Goal: Information Seeking & Learning: Learn about a topic

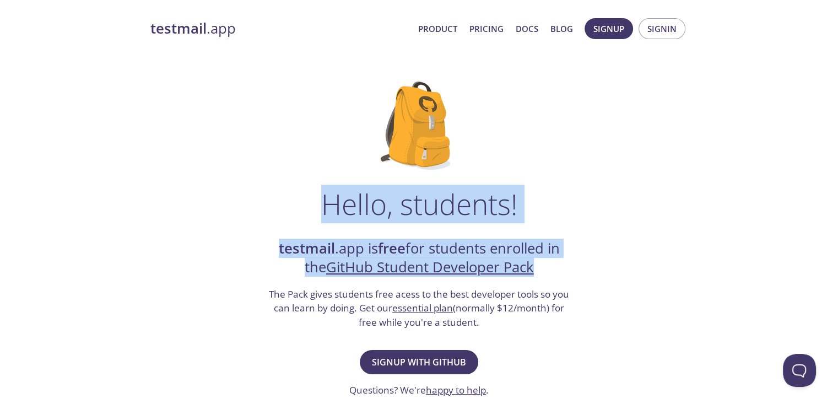
drag, startPoint x: 275, startPoint y: 191, endPoint x: 638, endPoint y: 269, distance: 370.9
click at [638, 269] on div "Hello, students! testmail .app is free for students enrolled in the GitHub Stud…" at bounding box center [419, 400] width 538 height 673
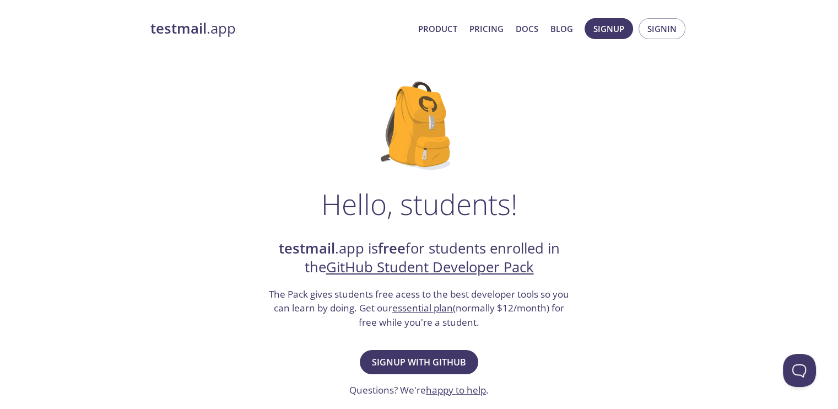
click at [181, 33] on strong "testmail" at bounding box center [178, 28] width 56 height 19
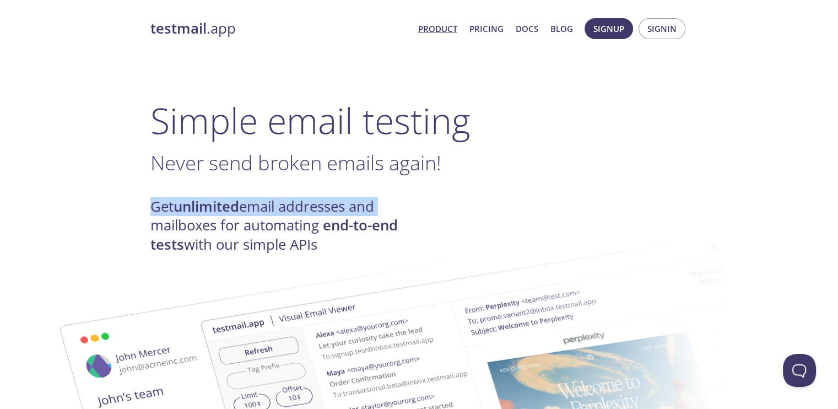
drag, startPoint x: 153, startPoint y: 202, endPoint x: 496, endPoint y: 197, distance: 343.3
click at [496, 197] on div "Get unlimited email addresses and mailboxes for automating end-to-end tests wit…" at bounding box center [419, 225] width 538 height 57
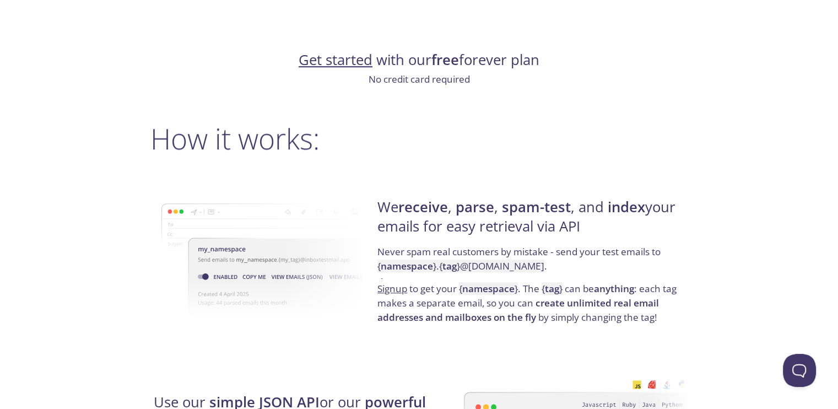
scroll to position [771, 0]
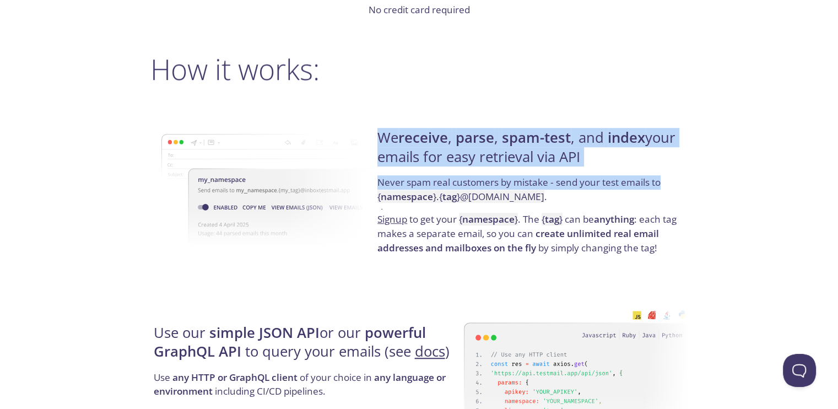
drag, startPoint x: 383, startPoint y: 132, endPoint x: 728, endPoint y: 189, distance: 349.6
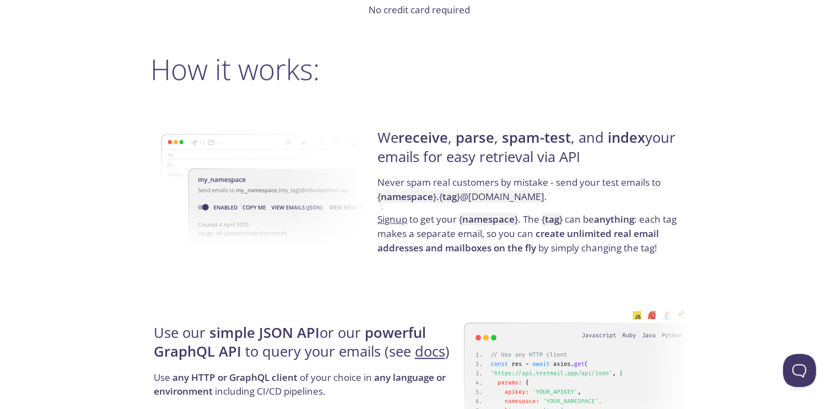
scroll to position [918, 0]
